Goal: Information Seeking & Learning: Learn about a topic

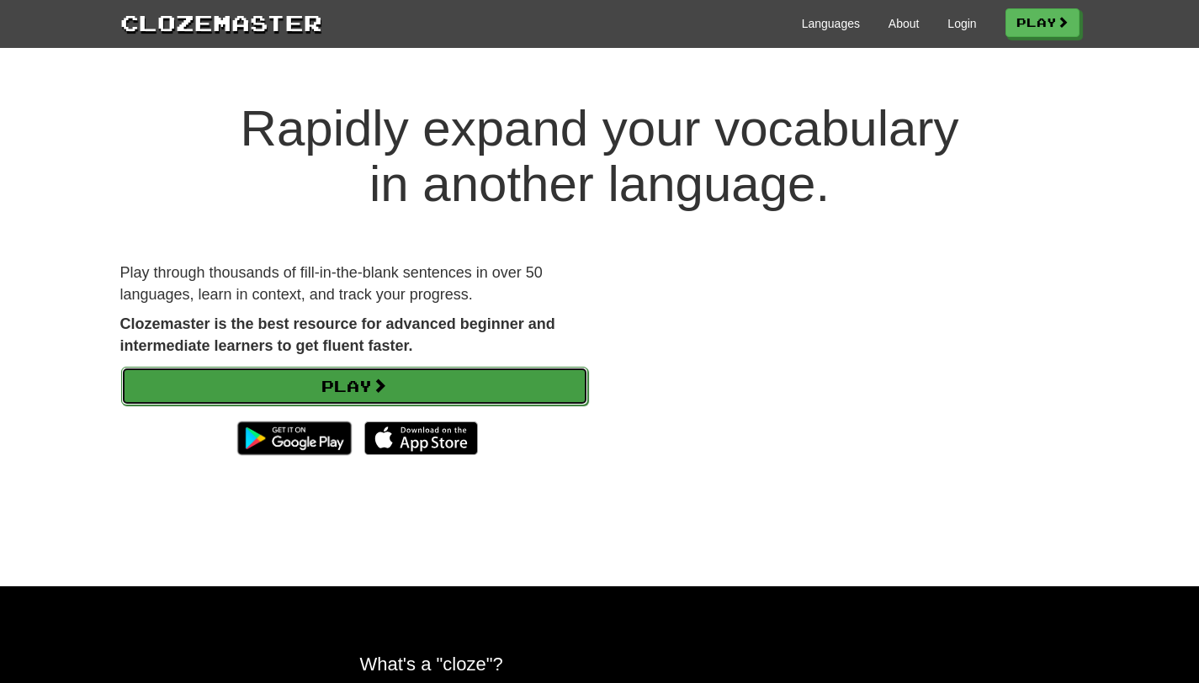
click at [543, 395] on link "Play" at bounding box center [354, 386] width 467 height 39
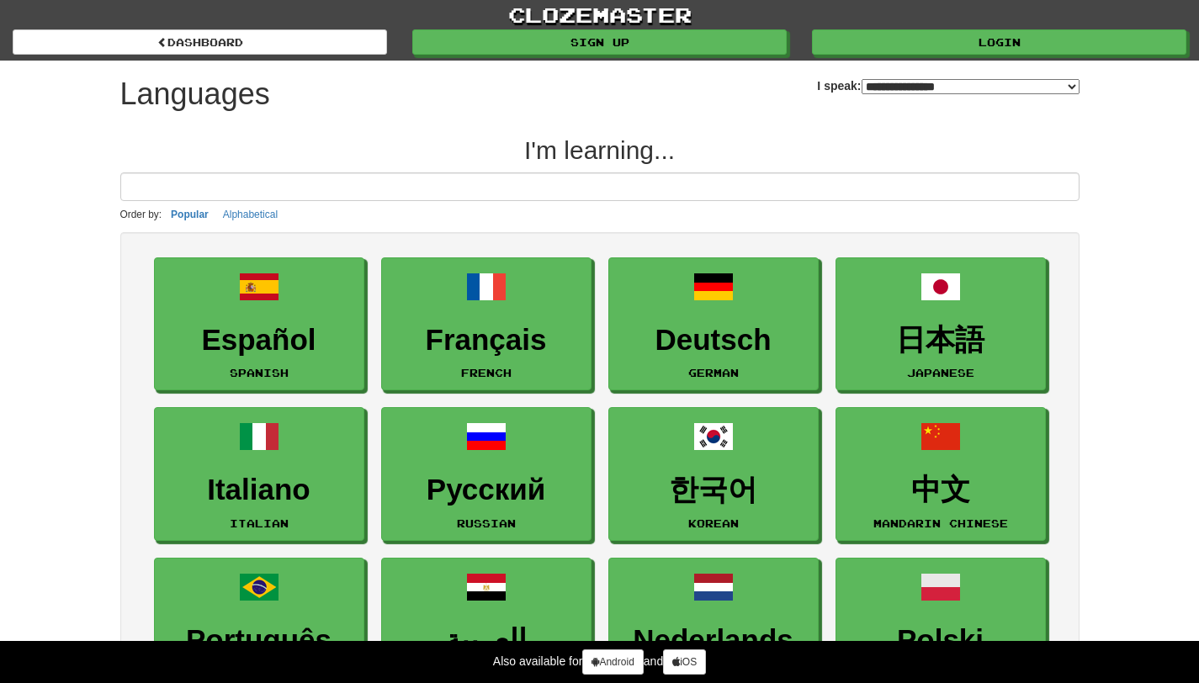
select select "*******"
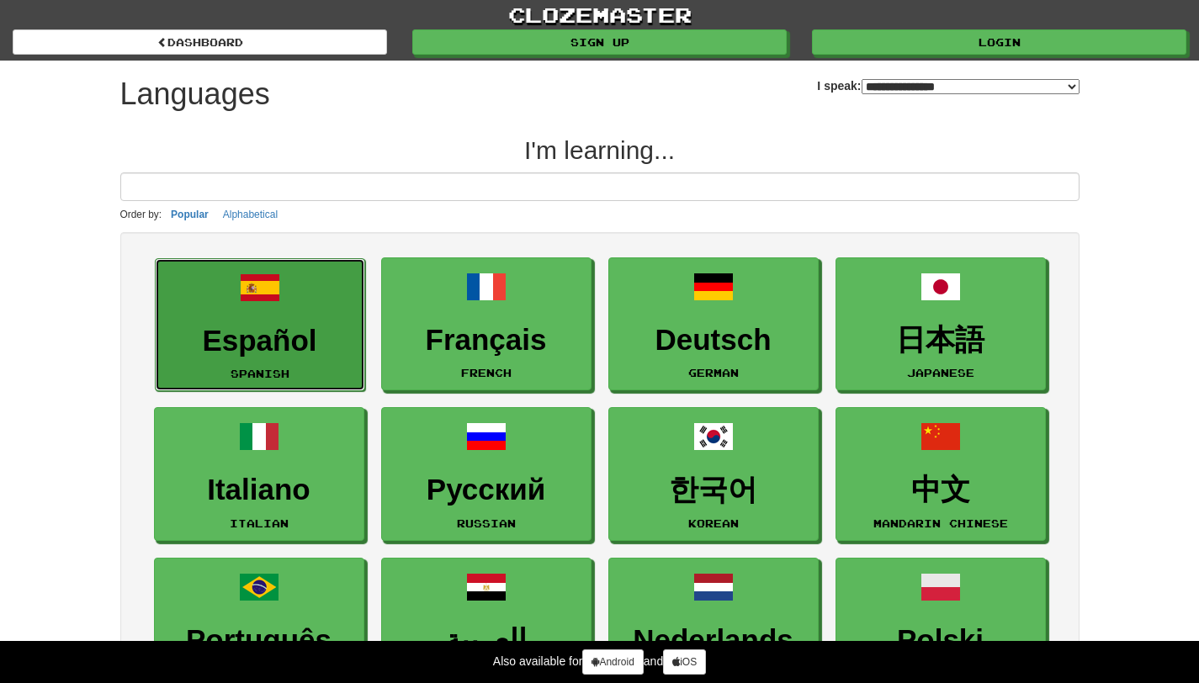
click at [272, 325] on h3 "Español" at bounding box center [260, 341] width 192 height 33
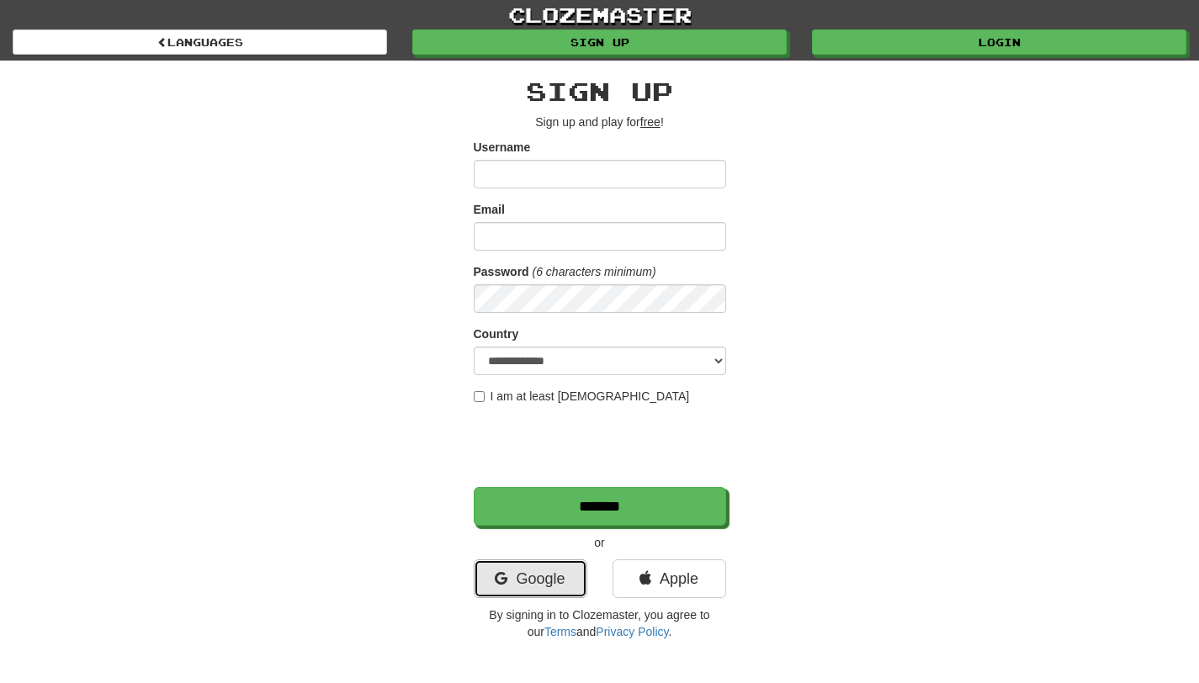
click at [541, 575] on link "Google" at bounding box center [531, 579] width 114 height 39
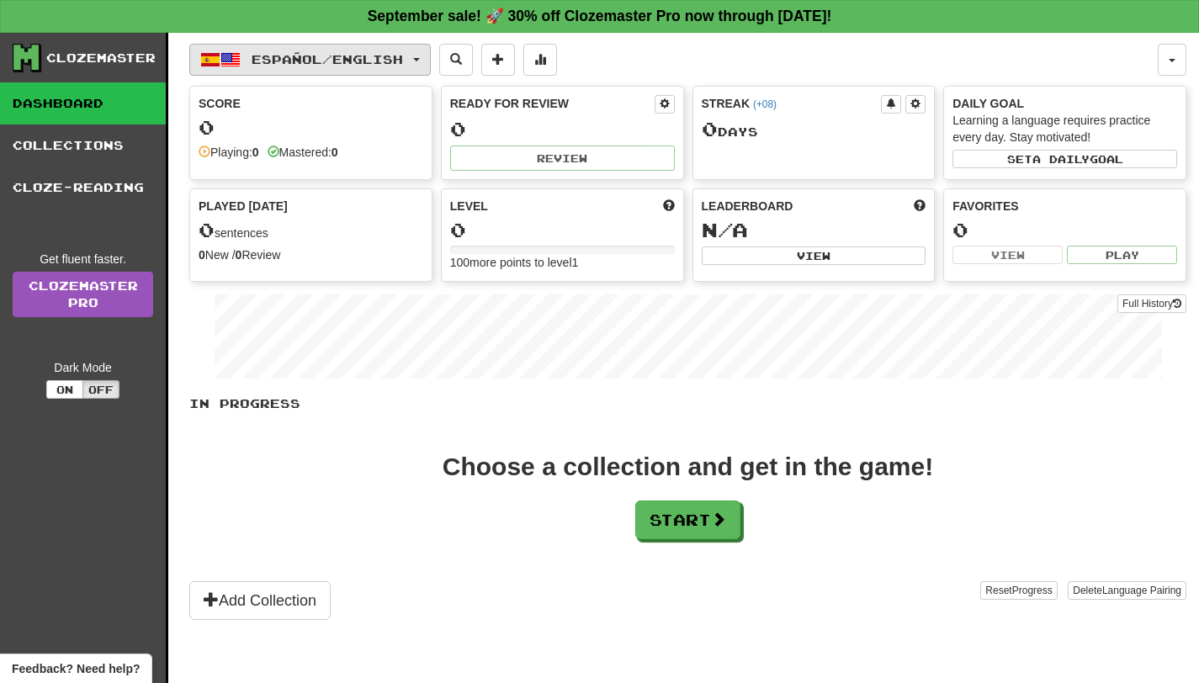
click at [254, 56] on span "Español / English" at bounding box center [327, 59] width 151 height 14
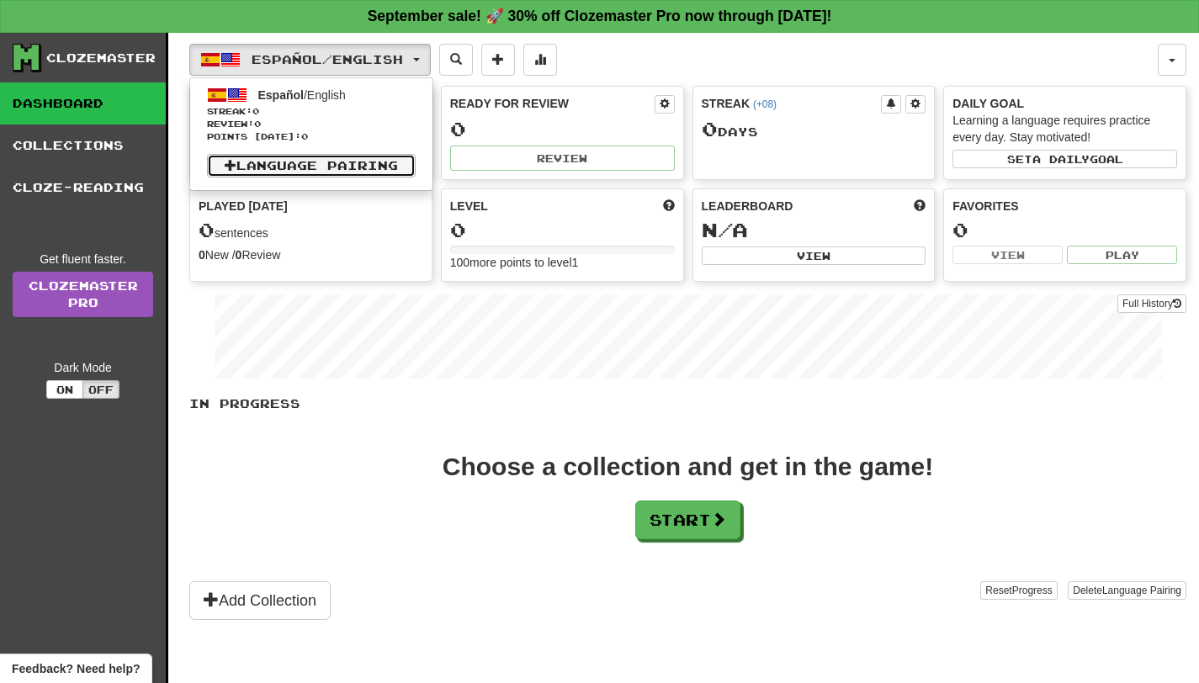
click at [385, 172] on link "Language Pairing" at bounding box center [311, 166] width 209 height 24
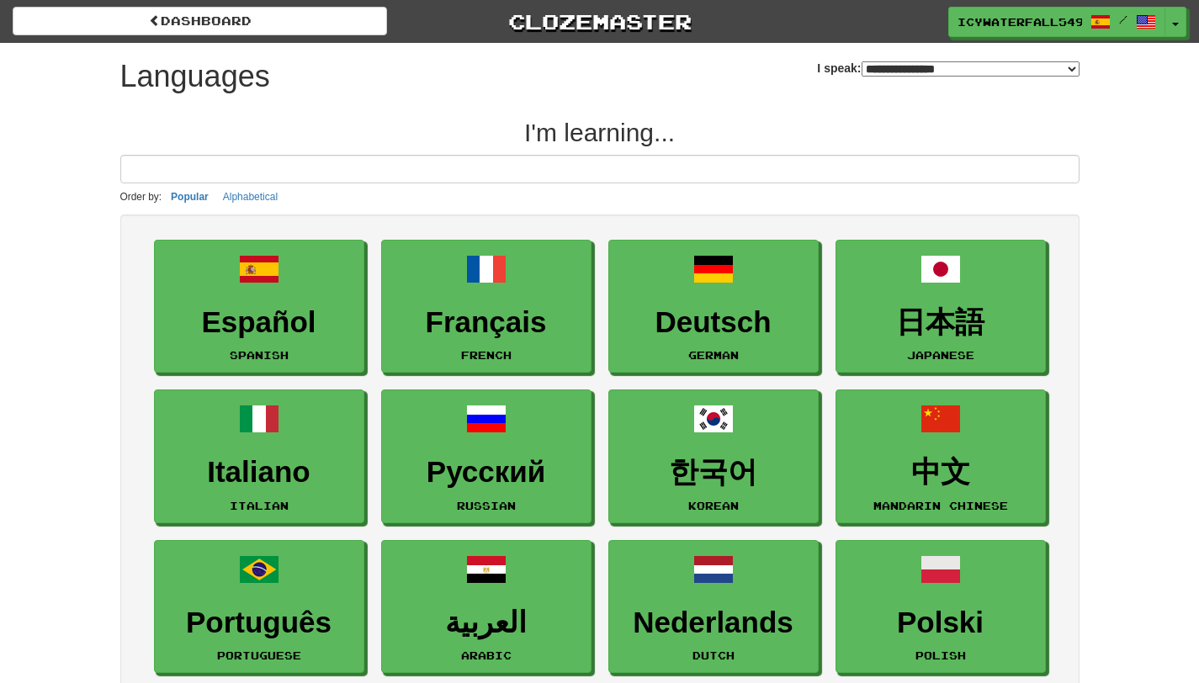
select select "*******"
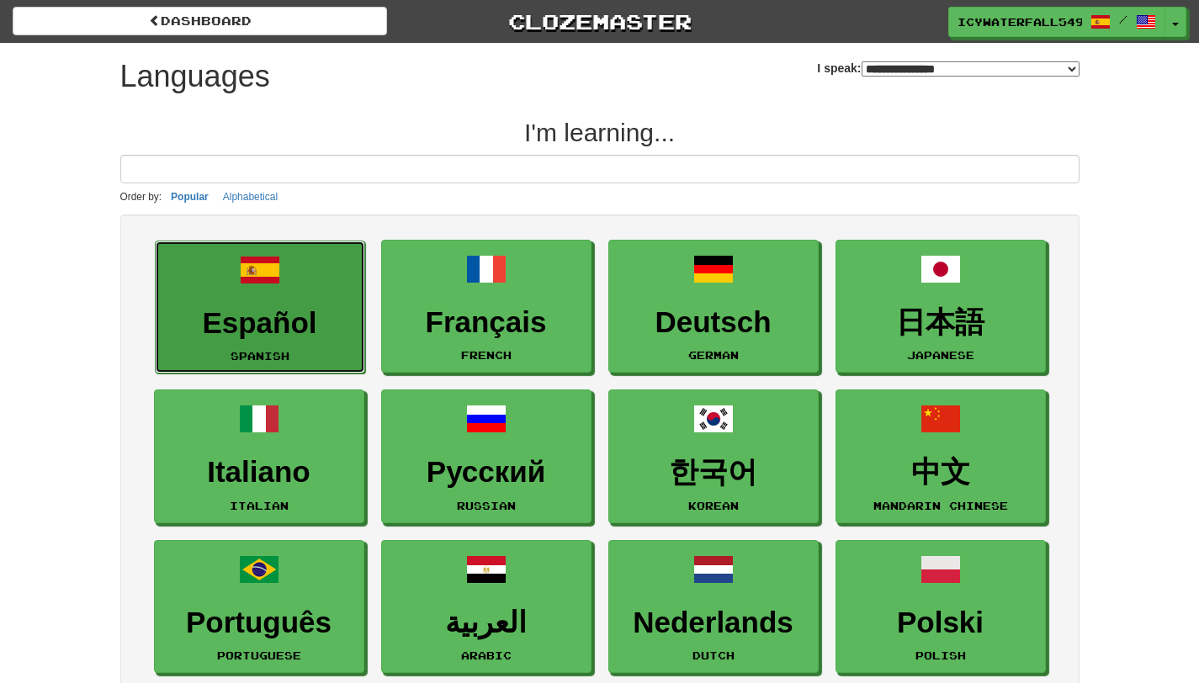
click at [297, 286] on link "Español Spanish" at bounding box center [260, 308] width 210 height 134
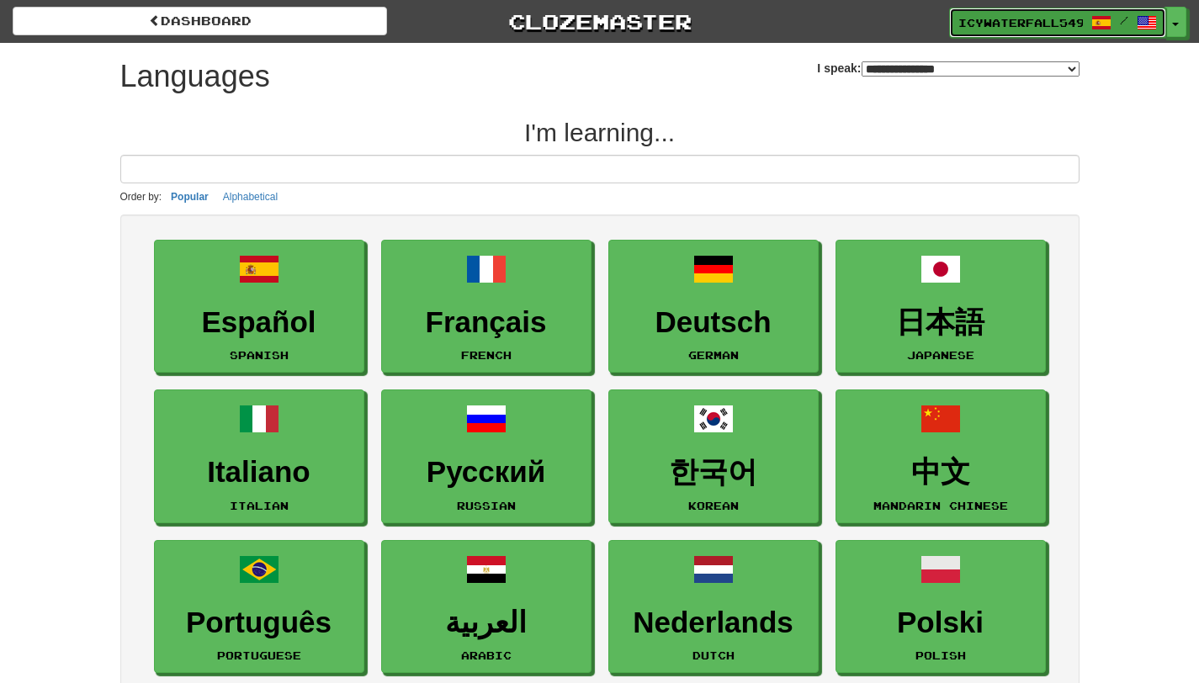
click at [1085, 11] on link "IcyWaterfall5497 /" at bounding box center [1057, 23] width 217 height 30
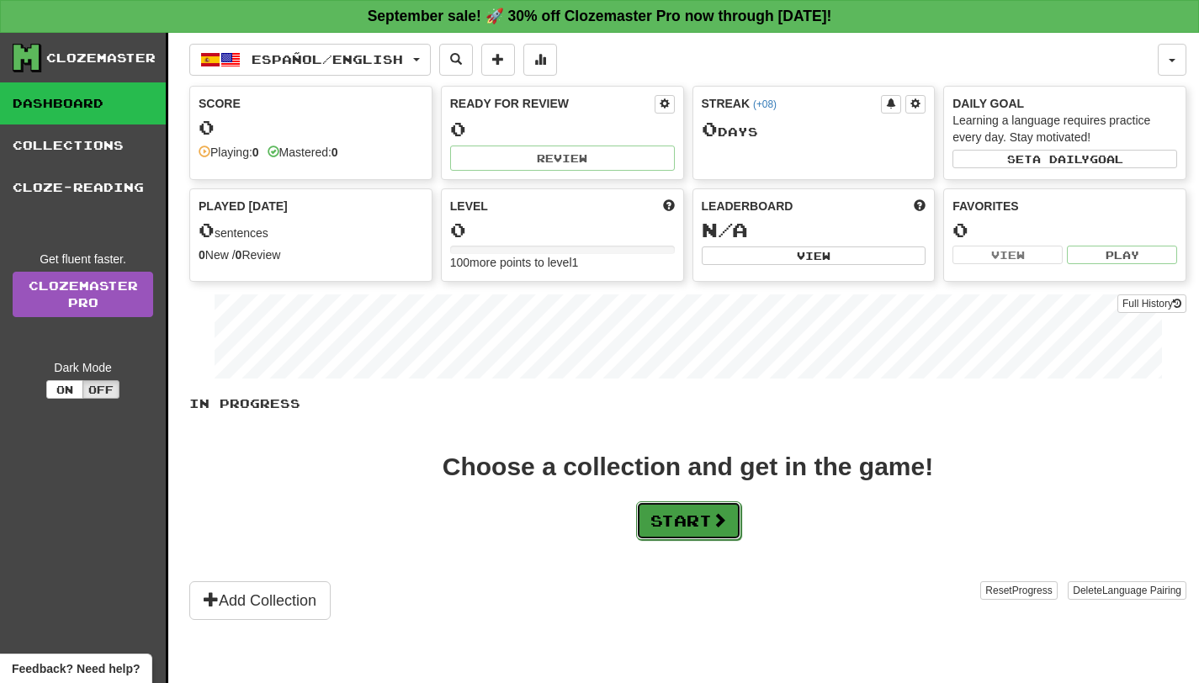
click at [681, 532] on button "Start" at bounding box center [688, 520] width 105 height 39
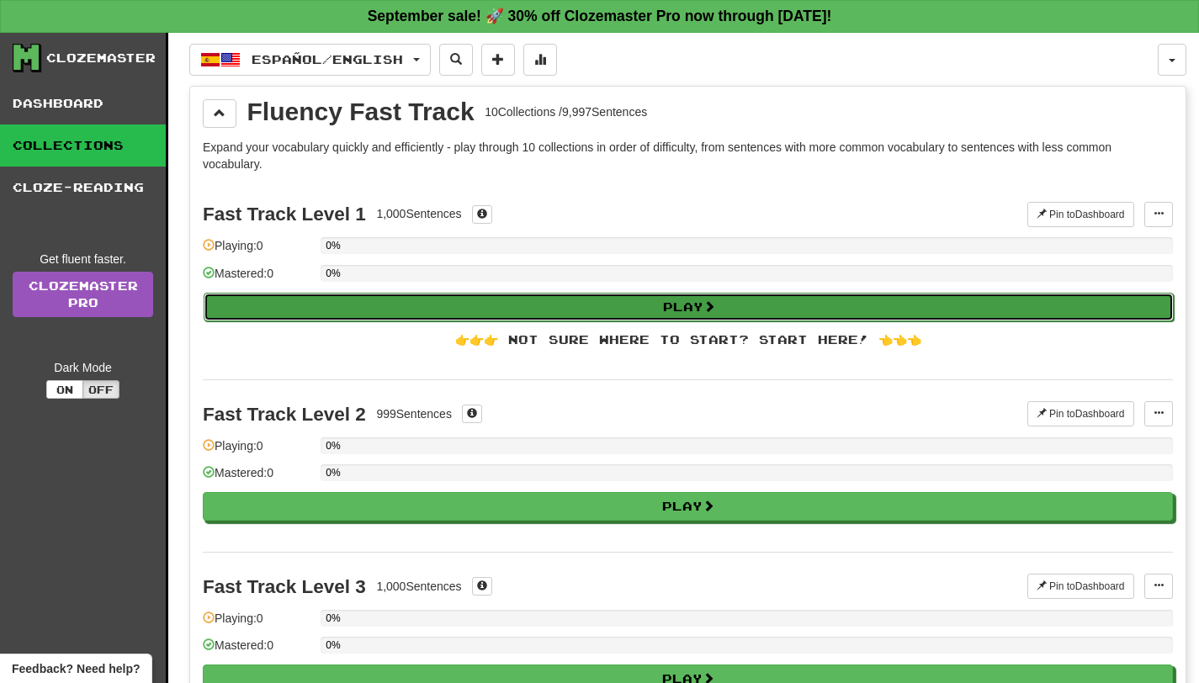
click at [565, 312] on button "Play" at bounding box center [689, 307] width 970 height 29
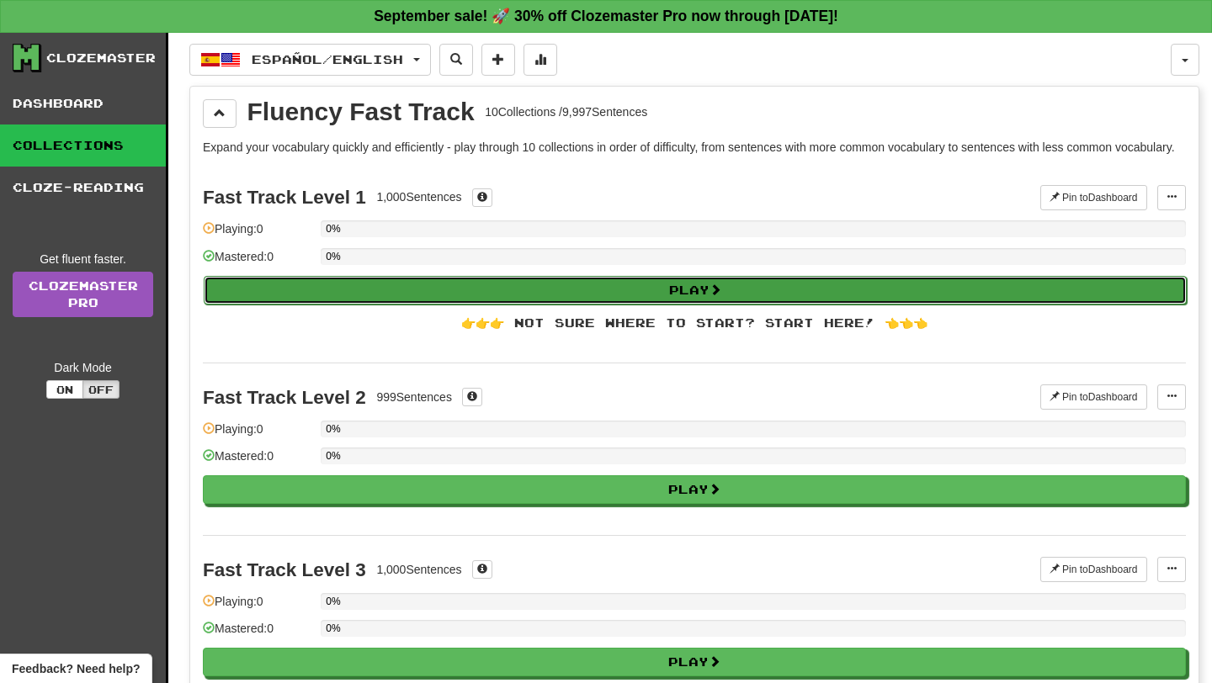
select select "**"
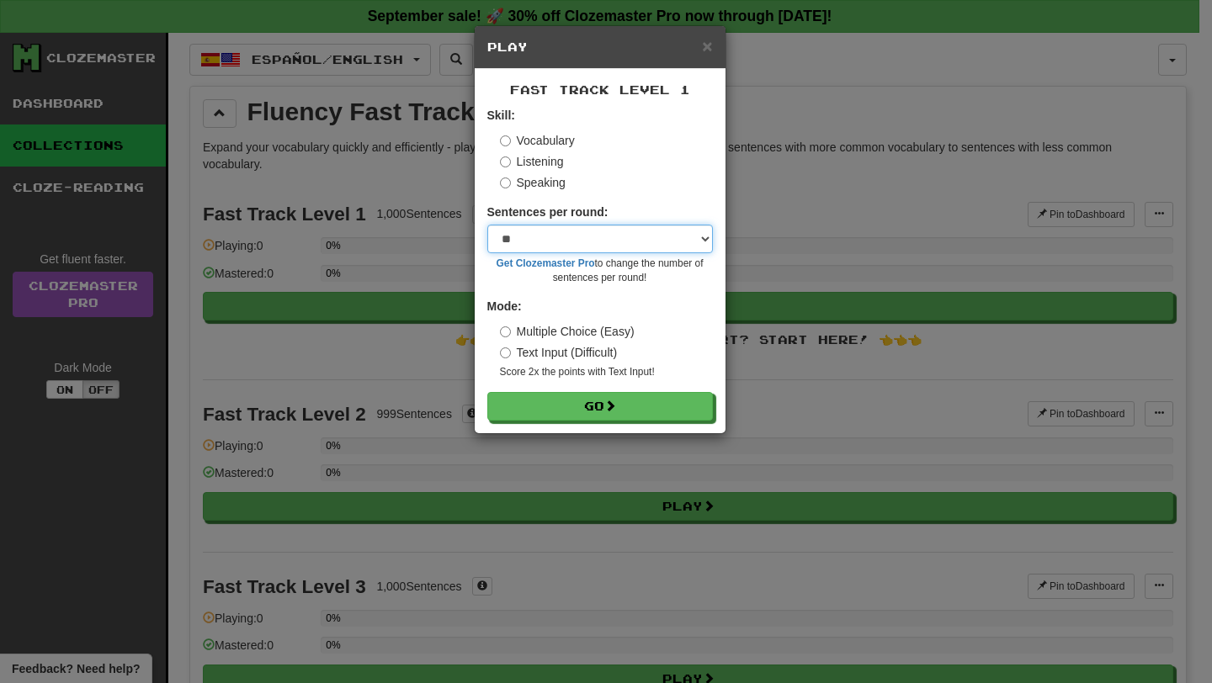
click at [571, 240] on select "* ** ** ** ** ** *** ********" at bounding box center [599, 239] width 225 height 29
click at [487, 225] on select "* ** ** ** ** ** *** ********" at bounding box center [599, 239] width 225 height 29
click at [570, 250] on select "* ** ** ** ** ** *** ********" at bounding box center [599, 239] width 225 height 29
click at [487, 225] on select "* ** ** ** ** ** *** ********" at bounding box center [599, 239] width 225 height 29
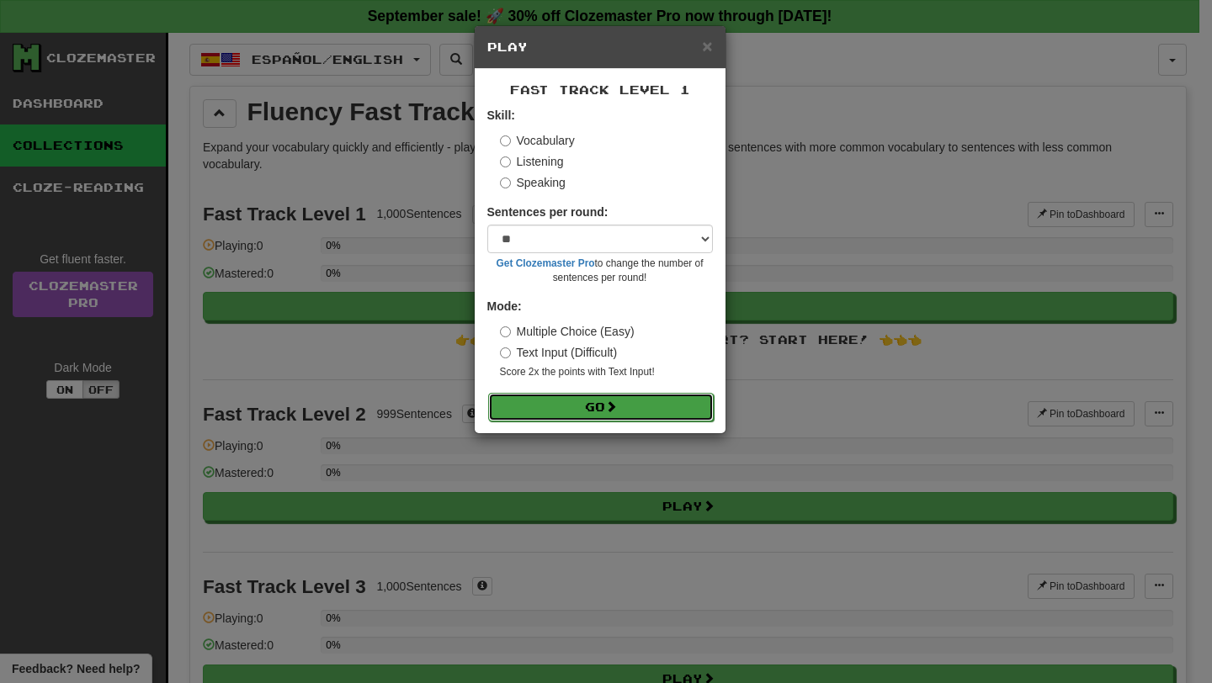
click at [557, 403] on button "Go" at bounding box center [600, 407] width 225 height 29
click at [284, 103] on div "× Play Fast Track Level 1 Skill: Vocabulary Listening Speaking Sentences per ro…" at bounding box center [606, 341] width 1212 height 683
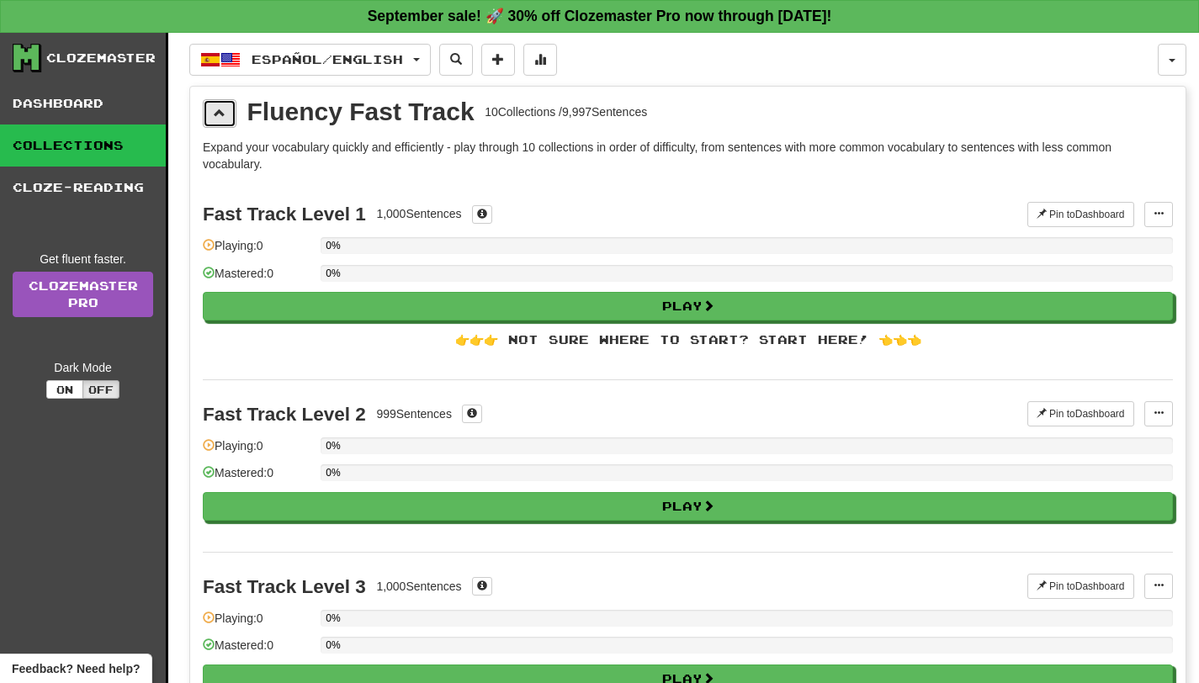
click at [227, 103] on button at bounding box center [220, 113] width 34 height 29
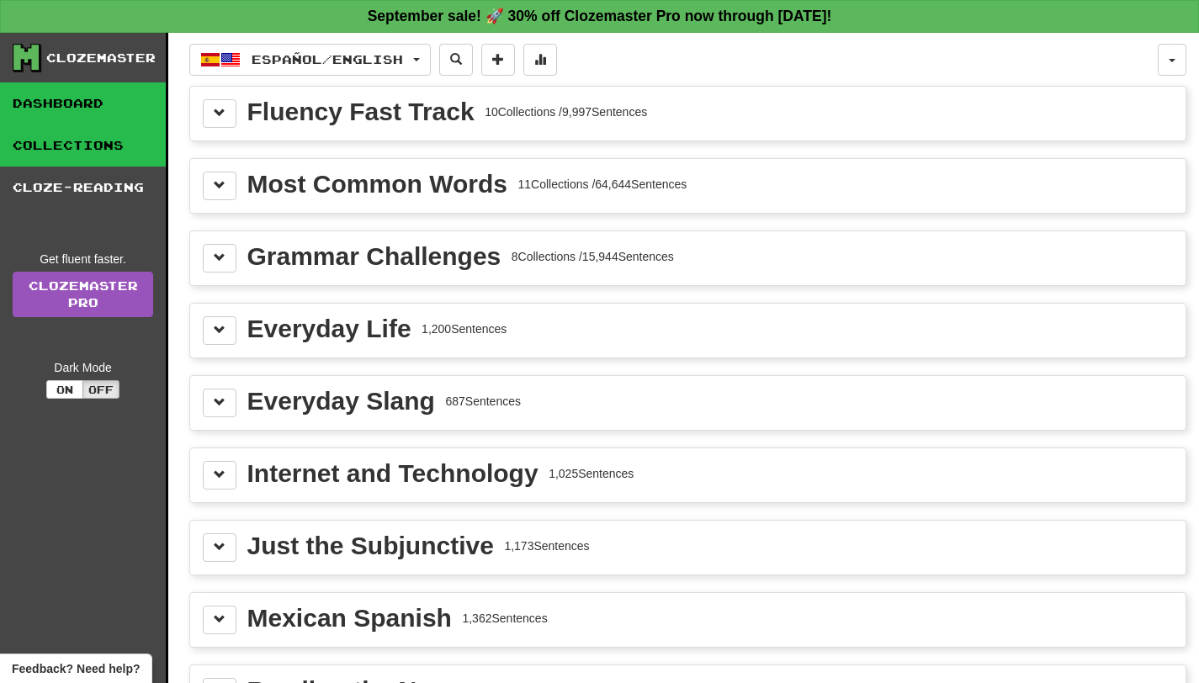
click at [104, 112] on link "Dashboard" at bounding box center [83, 103] width 166 height 42
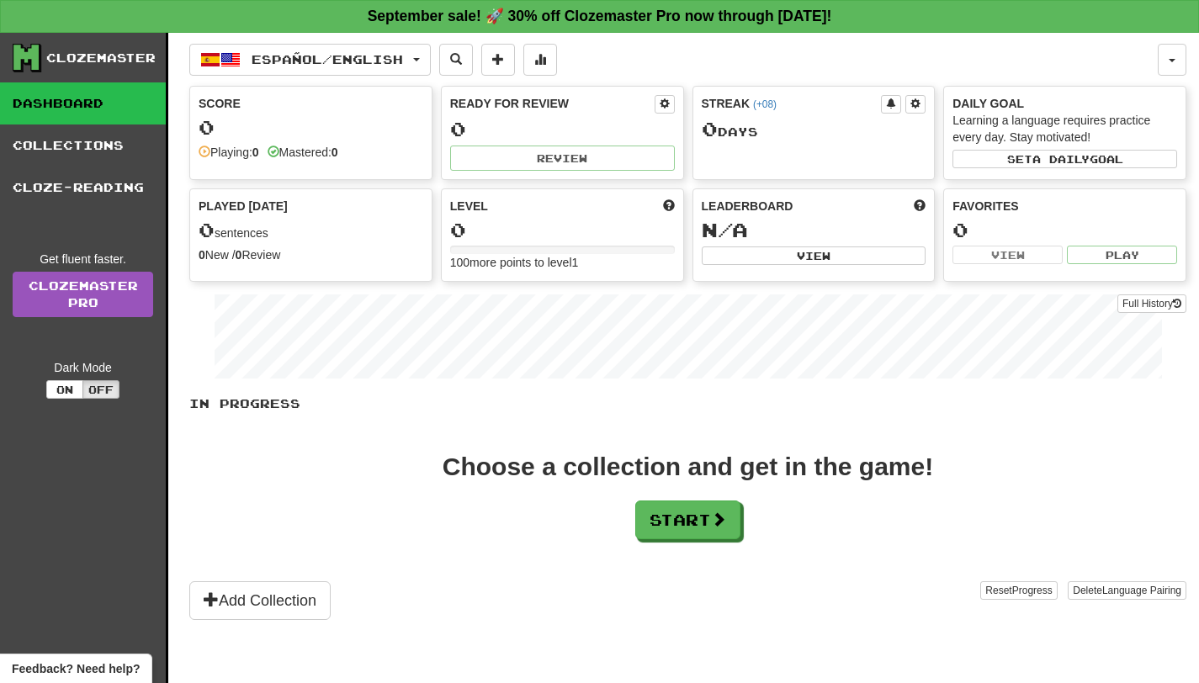
click at [57, 650] on div "Clozemaster Dashboard Collections Cloze-Reading Get fluent faster. Clozemaster …" at bounding box center [84, 379] width 168 height 692
click at [114, 140] on link "Collections" at bounding box center [83, 146] width 166 height 42
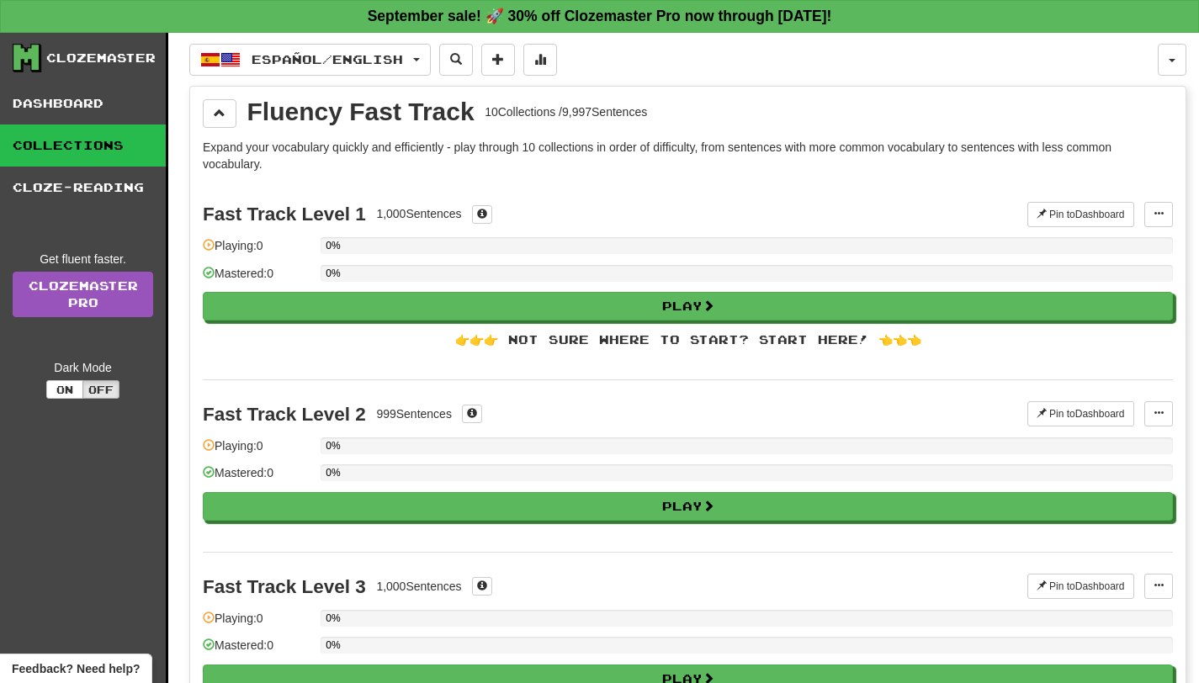
click at [109, 166] on link "Collections" at bounding box center [83, 146] width 166 height 42
click at [93, 182] on link "Cloze-Reading" at bounding box center [83, 188] width 166 height 42
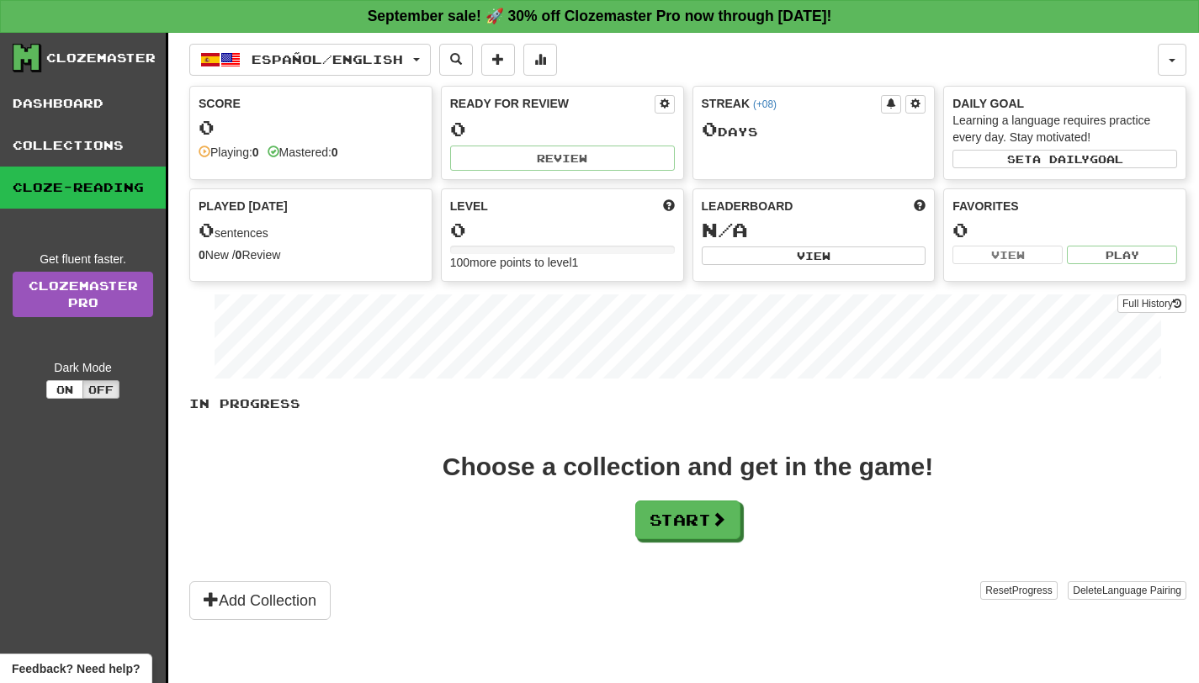
click at [102, 443] on div "Clozemaster Dashboard Collections Cloze-Reading Get fluent faster. Clozemaster …" at bounding box center [84, 379] width 168 height 692
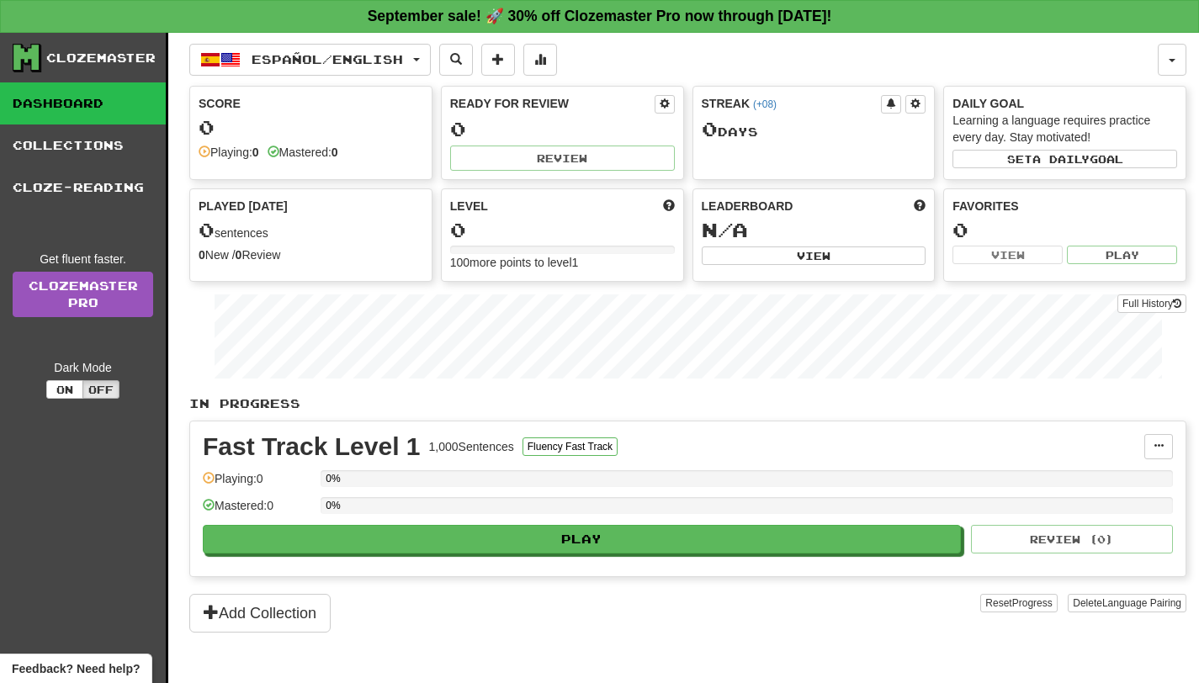
click at [132, 666] on span "Feedback? Need help?" at bounding box center [76, 669] width 128 height 17
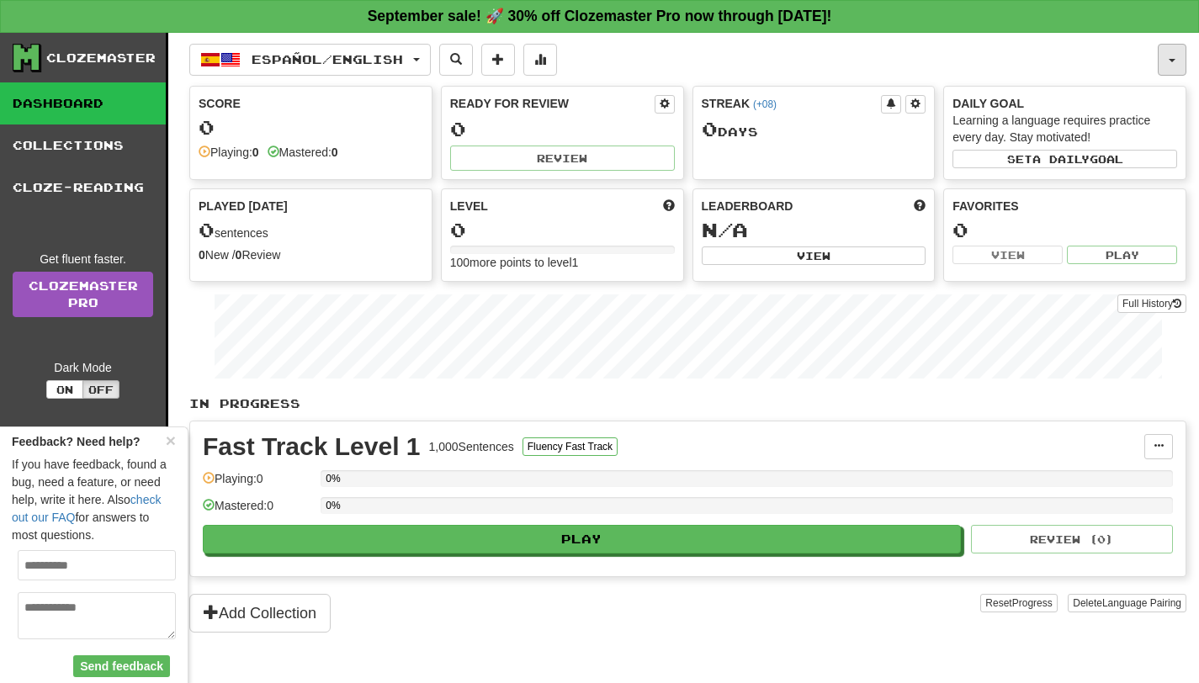
click at [1171, 56] on button "button" at bounding box center [1172, 60] width 29 height 32
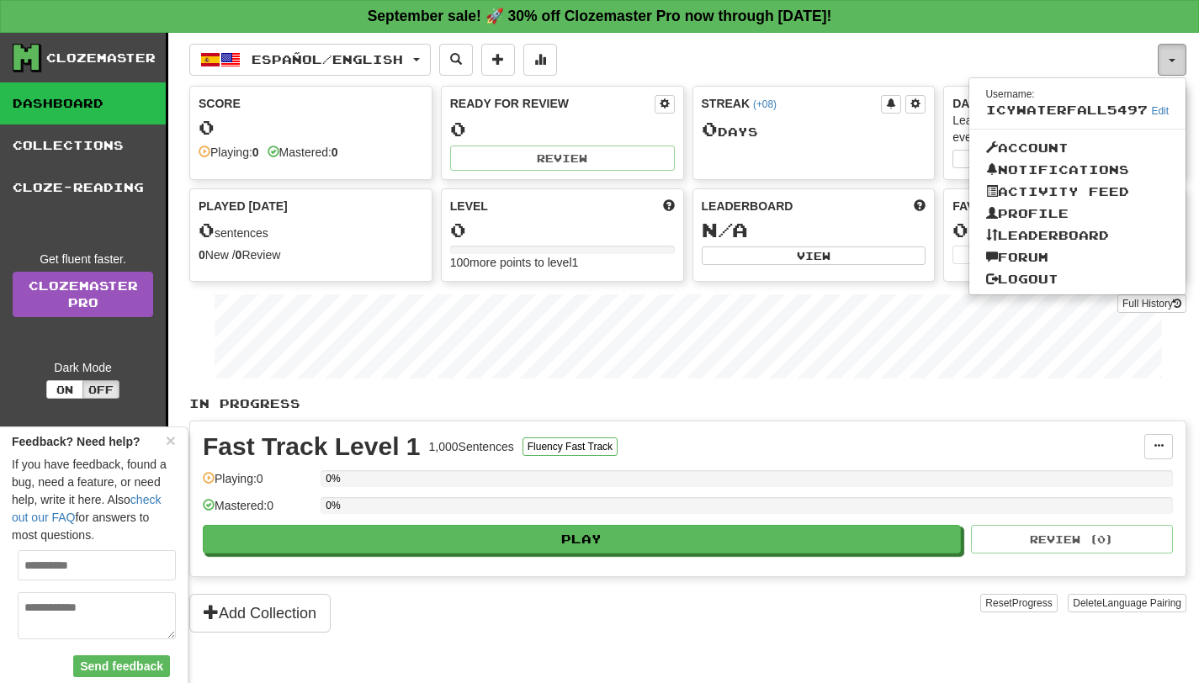
click at [1171, 56] on button "button" at bounding box center [1172, 60] width 29 height 32
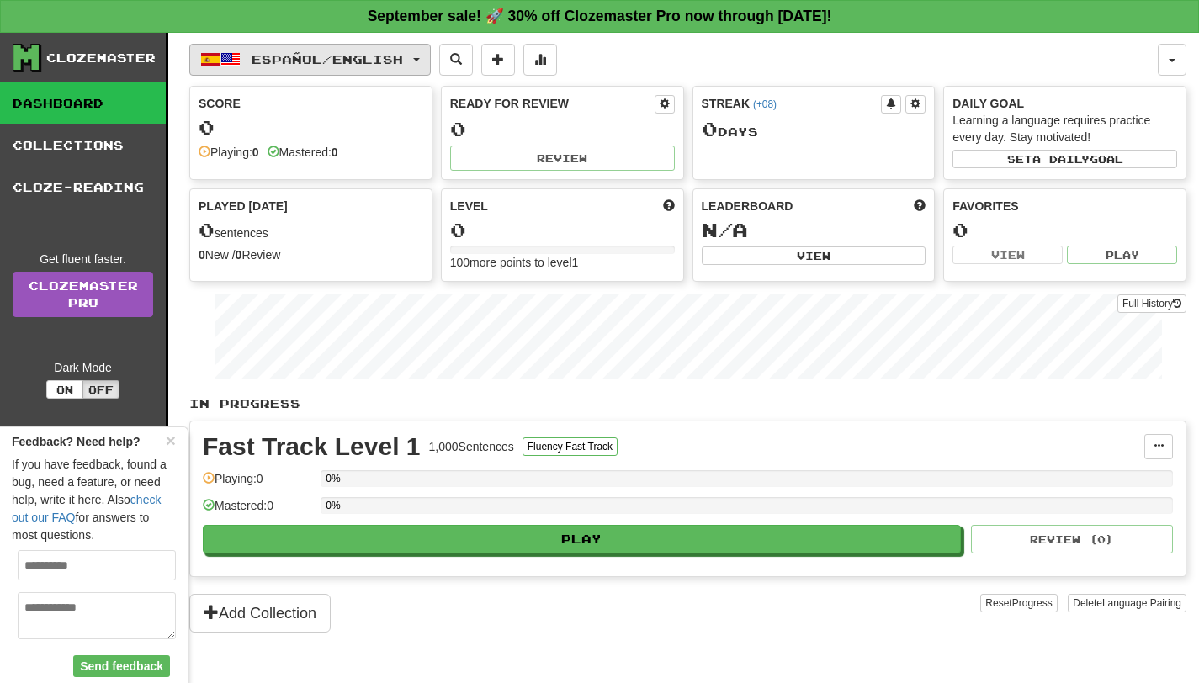
click at [294, 52] on span "Español / English" at bounding box center [327, 59] width 151 height 14
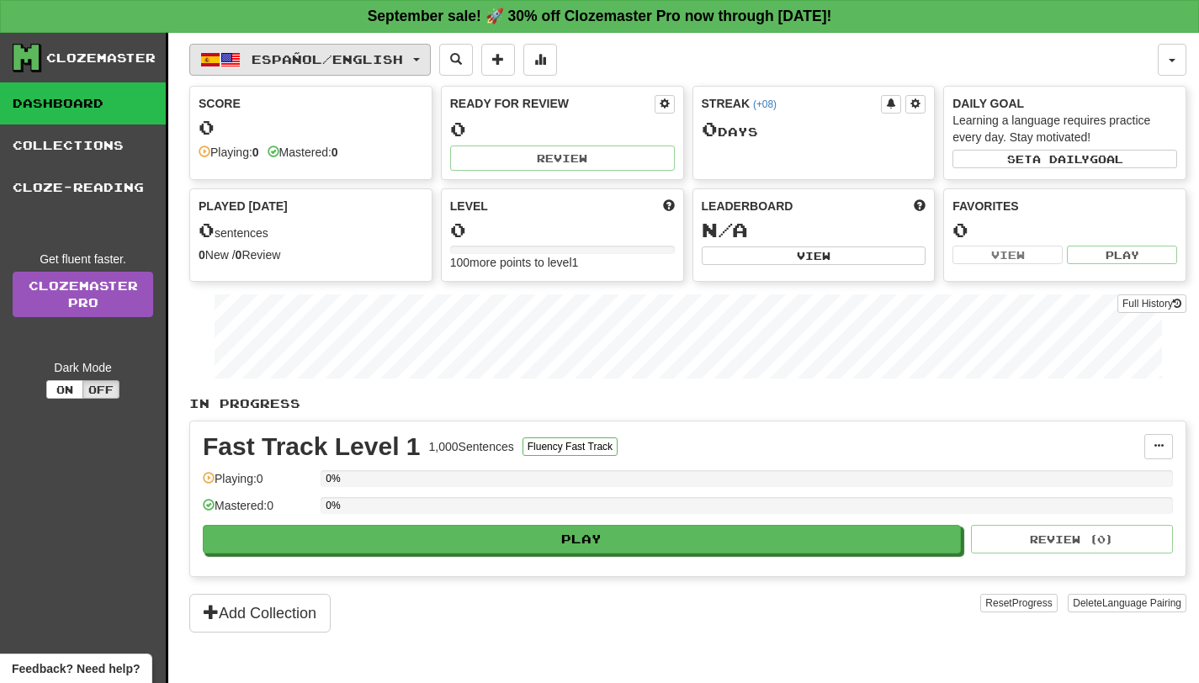
click at [246, 61] on button "Español / English" at bounding box center [309, 60] width 241 height 32
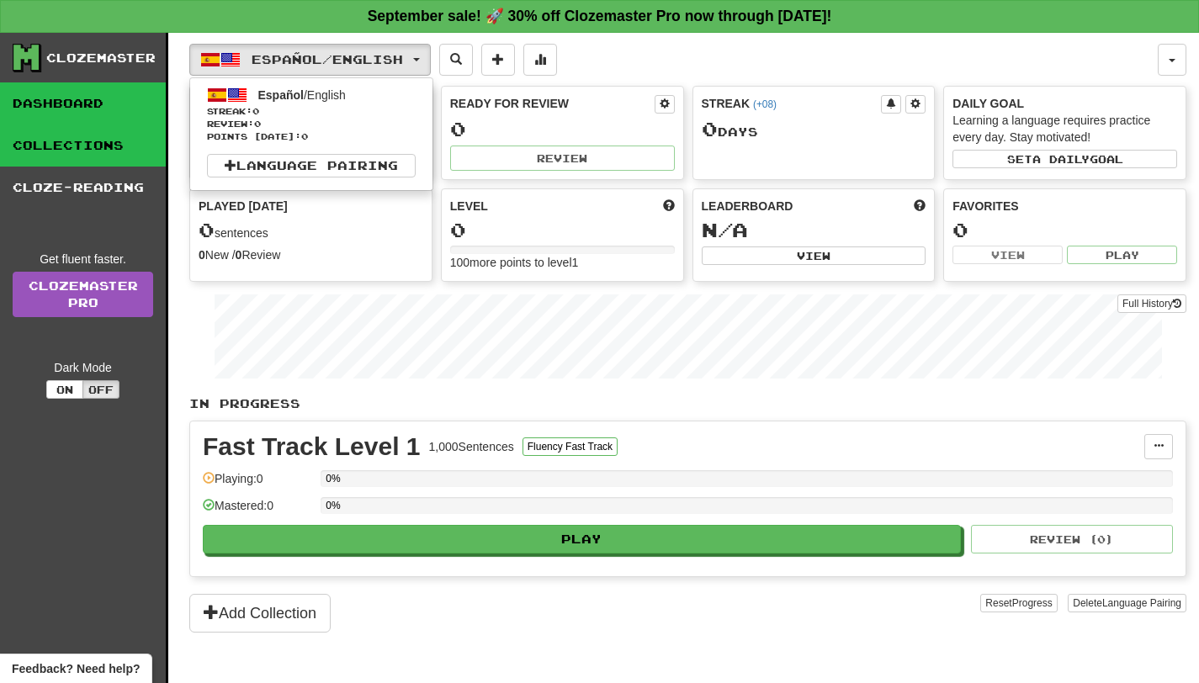
click at [86, 140] on link "Collections" at bounding box center [83, 146] width 166 height 42
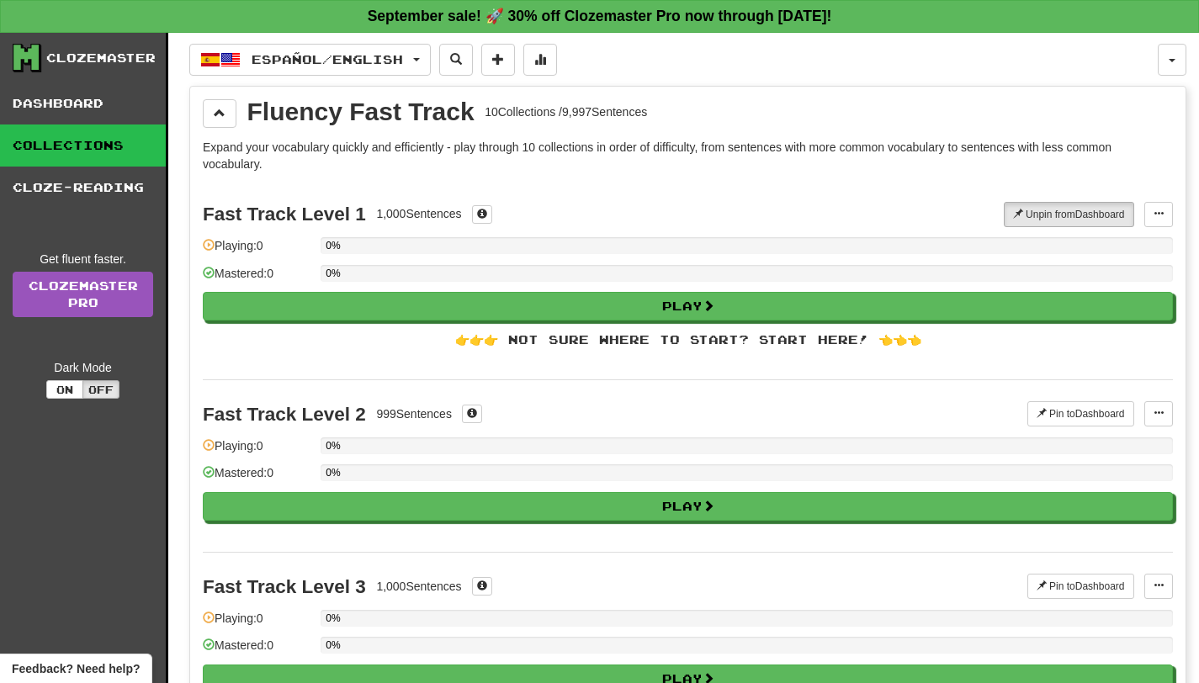
click at [548, 67] on button at bounding box center [540, 60] width 34 height 32
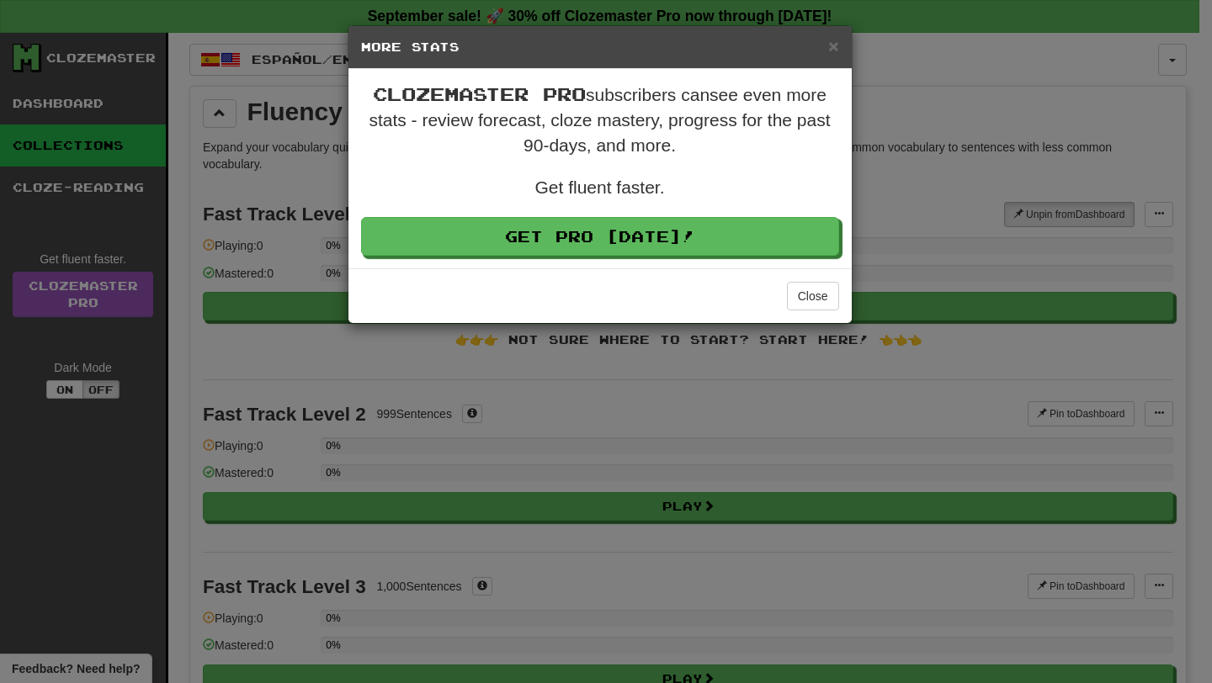
click at [841, 47] on div "× More Stats" at bounding box center [599, 47] width 503 height 43
click at [834, 48] on span "×" at bounding box center [833, 45] width 10 height 19
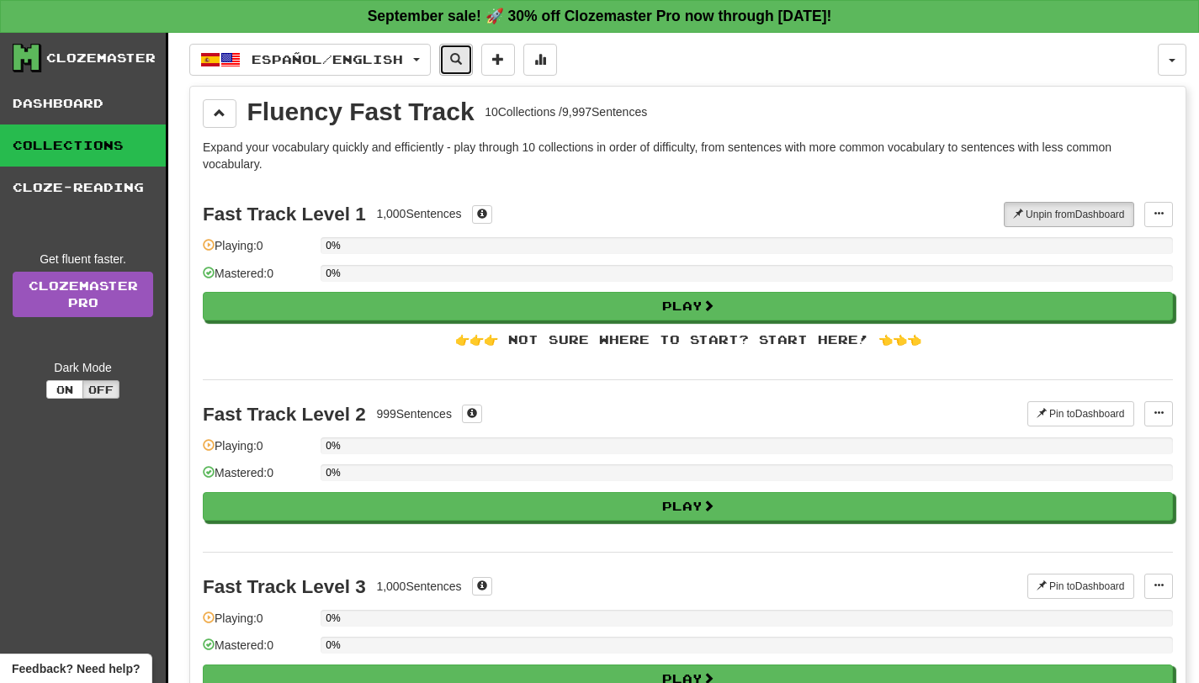
click at [462, 61] on span at bounding box center [456, 59] width 12 height 12
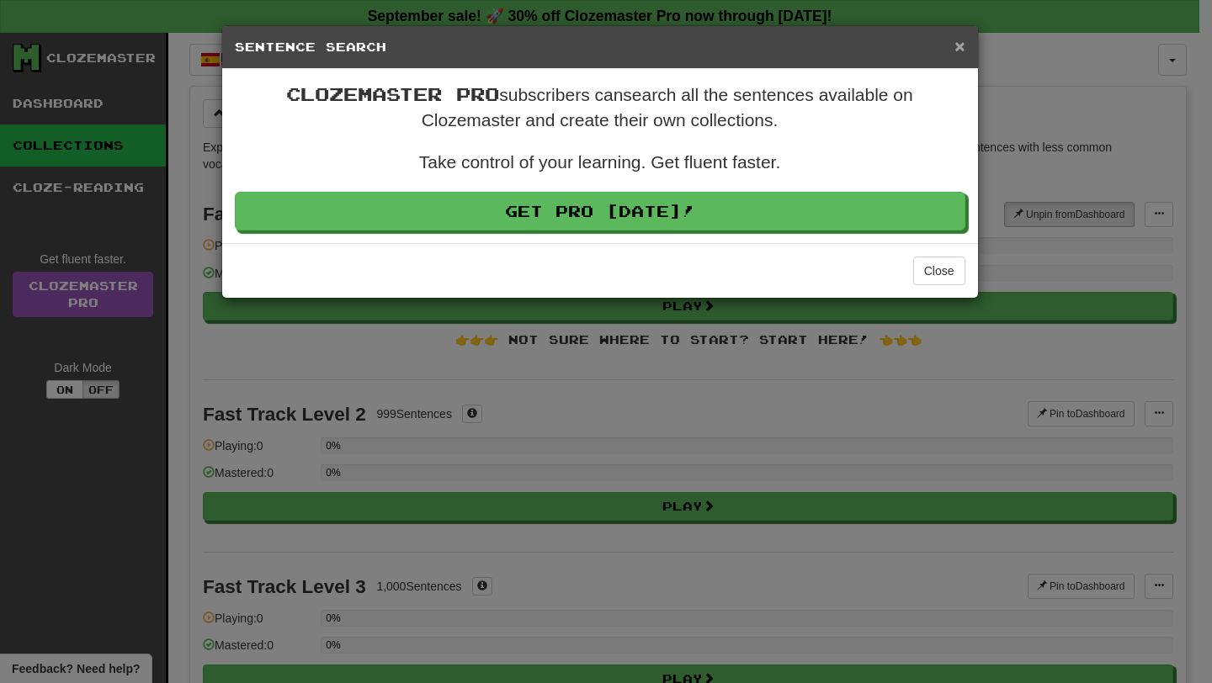
click at [954, 42] on span "×" at bounding box center [959, 45] width 10 height 19
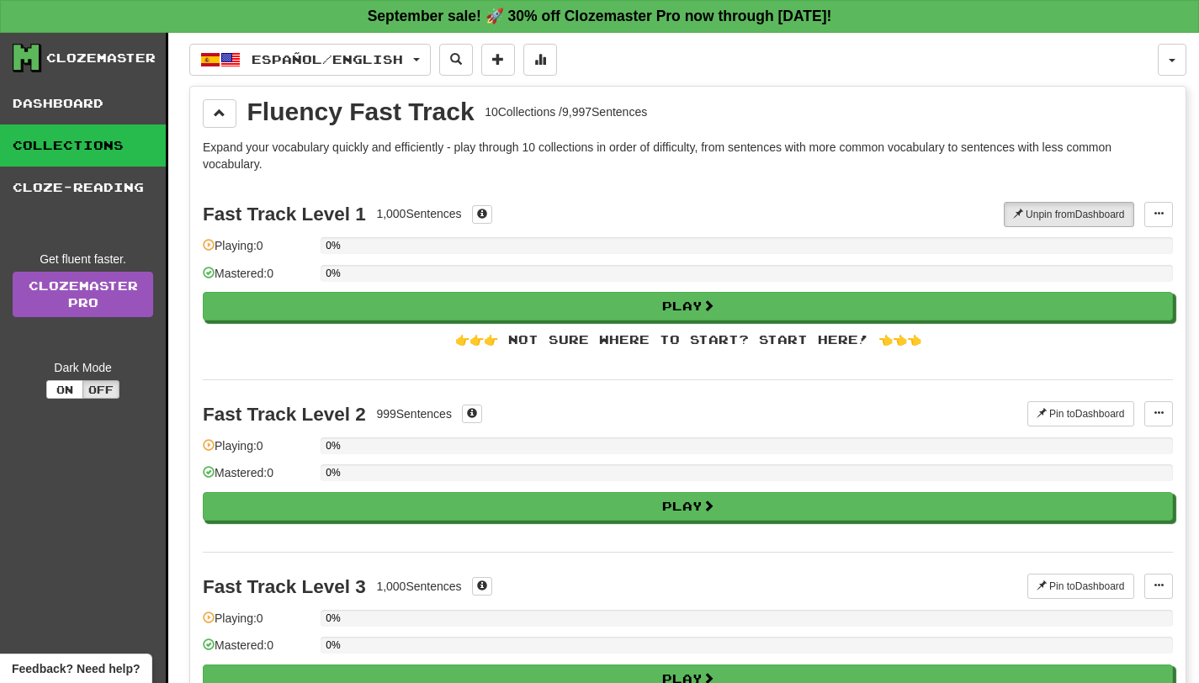
click at [323, 60] on span "Español / English" at bounding box center [327, 59] width 151 height 14
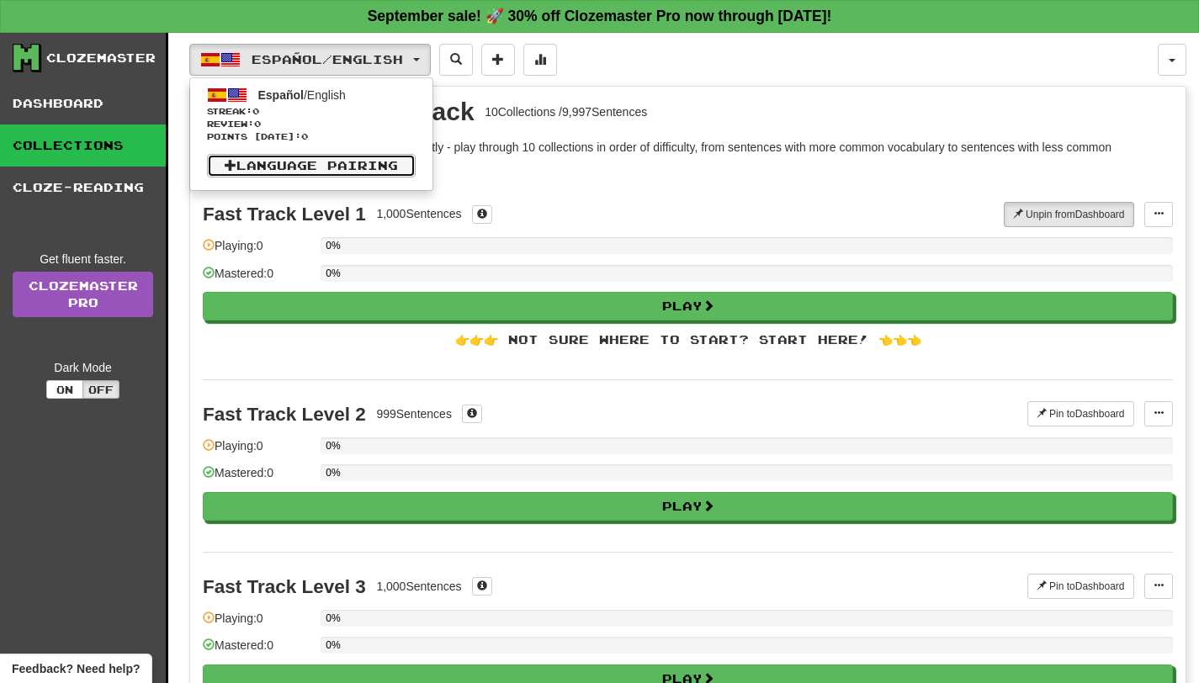
click at [316, 166] on link "Language Pairing" at bounding box center [311, 166] width 209 height 24
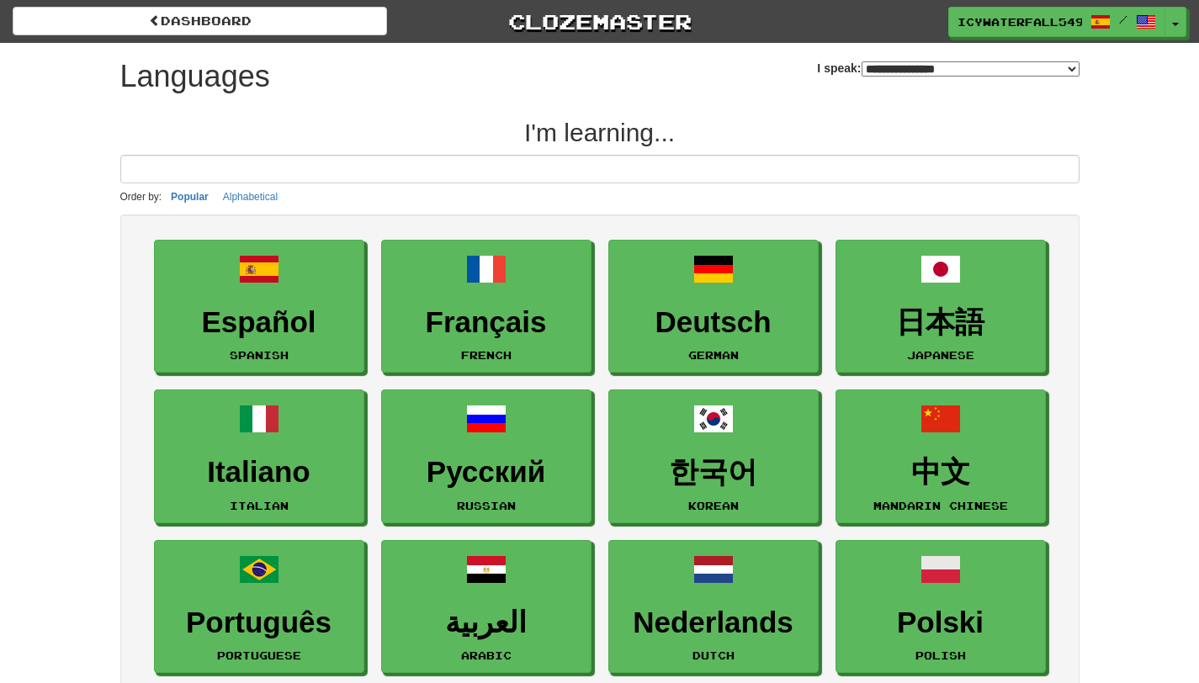
select select "*******"
click at [1178, 24] on button "Toggle Dropdown" at bounding box center [1176, 23] width 22 height 30
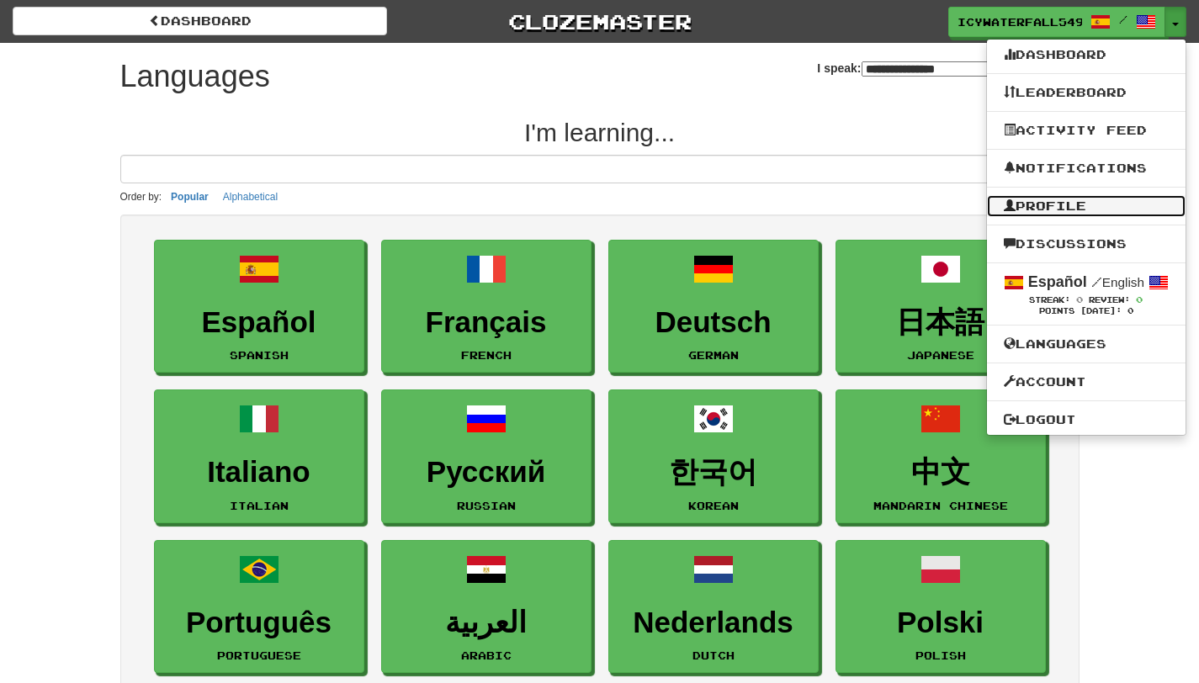
click at [1081, 200] on link "Profile" at bounding box center [1086, 206] width 199 height 22
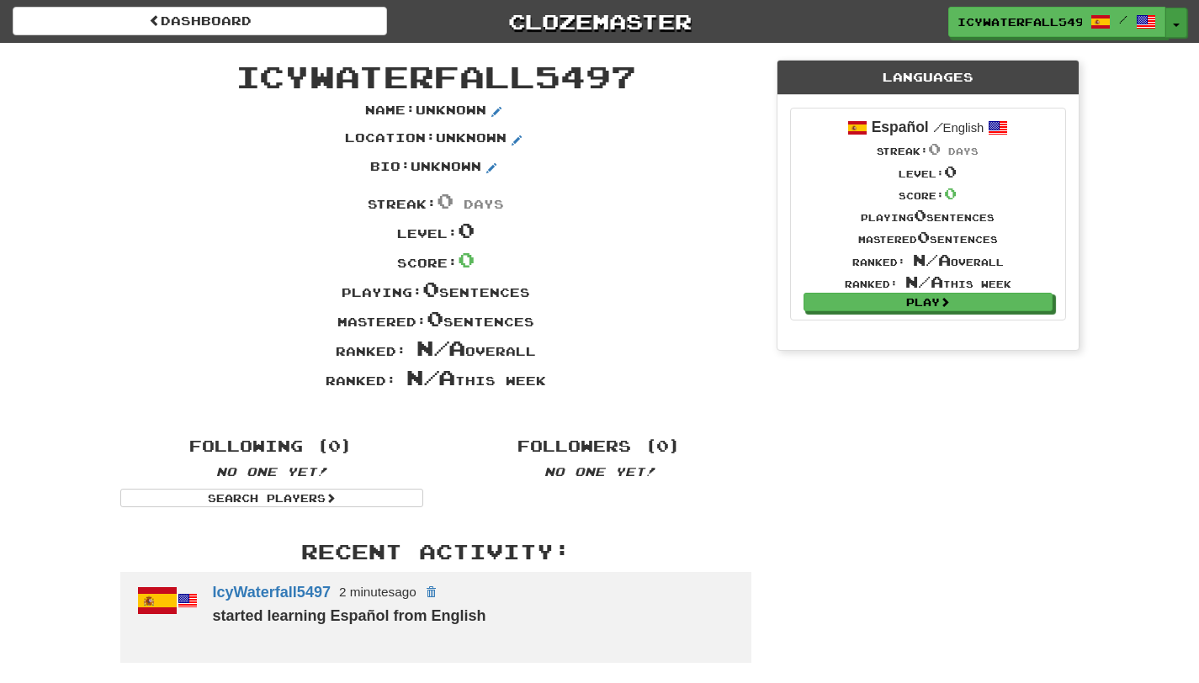
click at [1181, 29] on button "Toggle Dropdown" at bounding box center [1176, 23] width 22 height 30
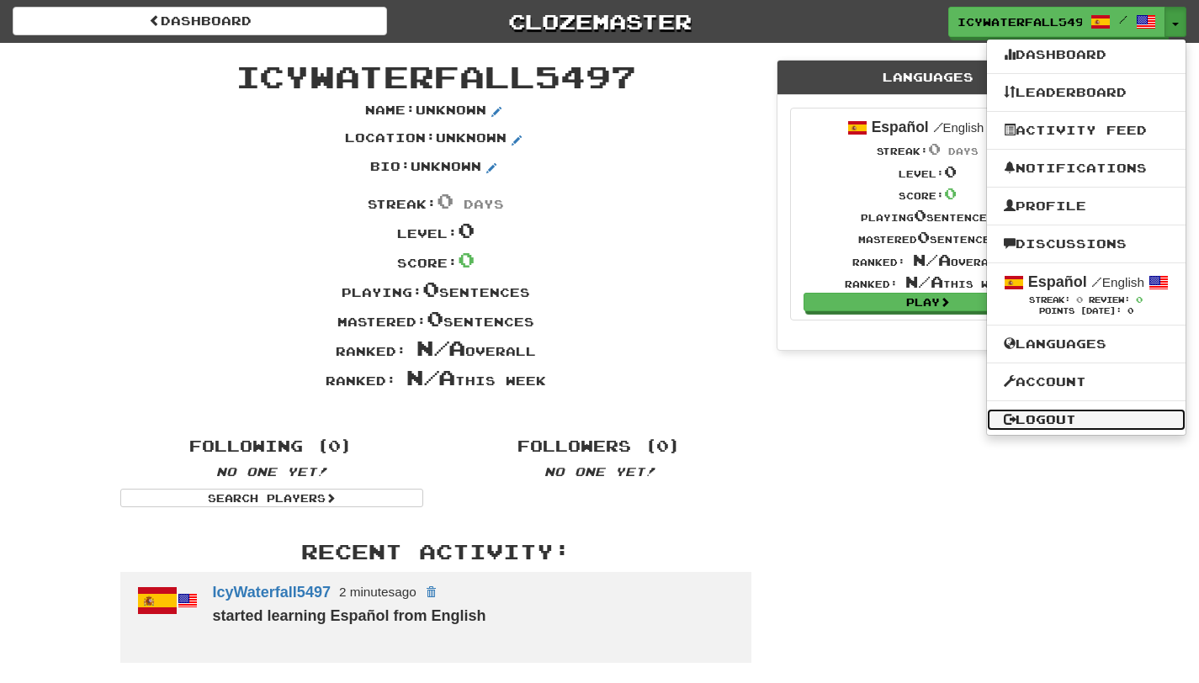
click at [1085, 424] on link "Logout" at bounding box center [1086, 420] width 199 height 22
